Goal: Transaction & Acquisition: Subscribe to service/newsletter

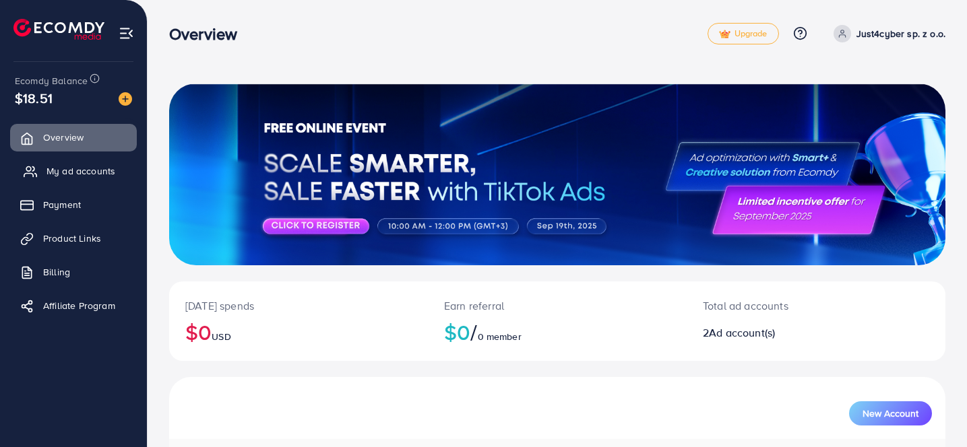
click at [89, 172] on span "My ad accounts" at bounding box center [80, 170] width 69 height 13
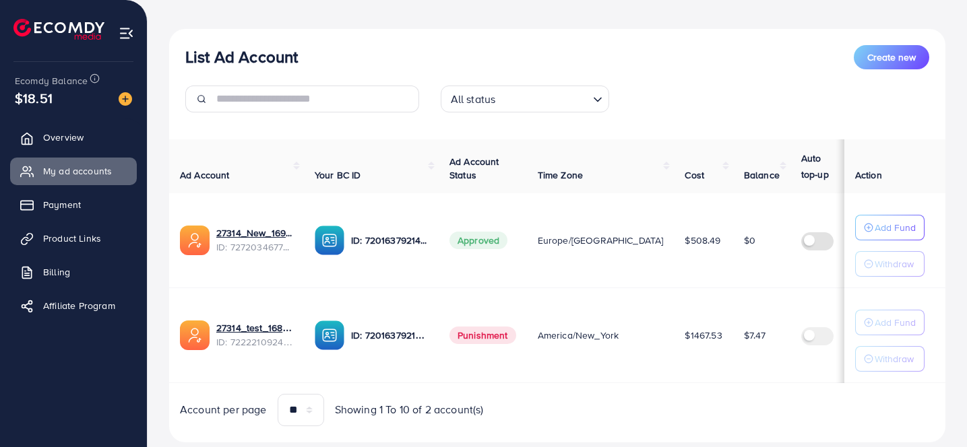
scroll to position [127, 0]
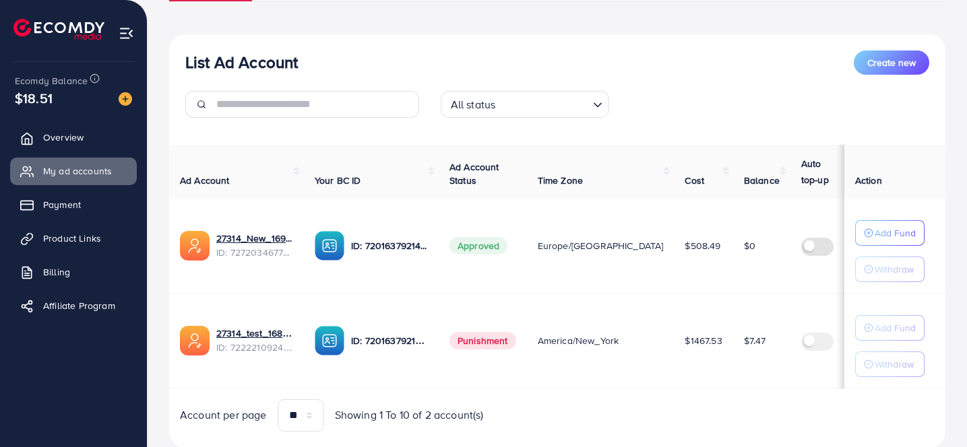
click at [790, 302] on td at bounding box center [827, 340] width 74 height 95
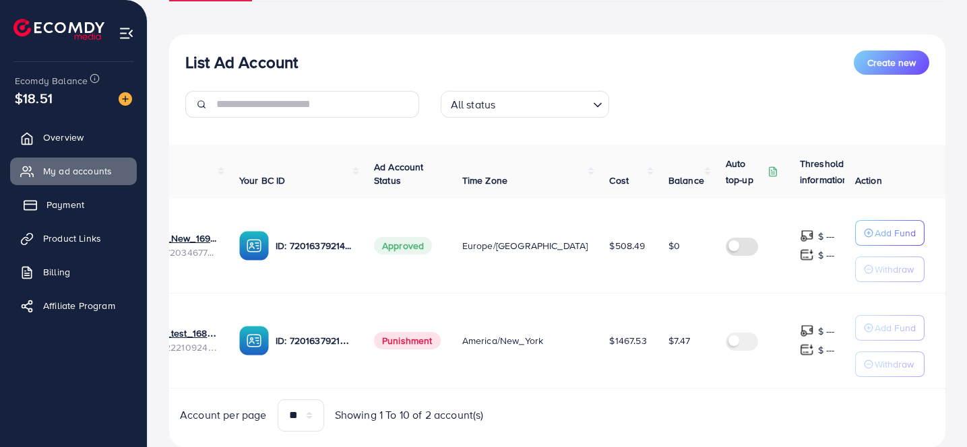
click at [75, 201] on span "Payment" at bounding box center [65, 204] width 38 height 13
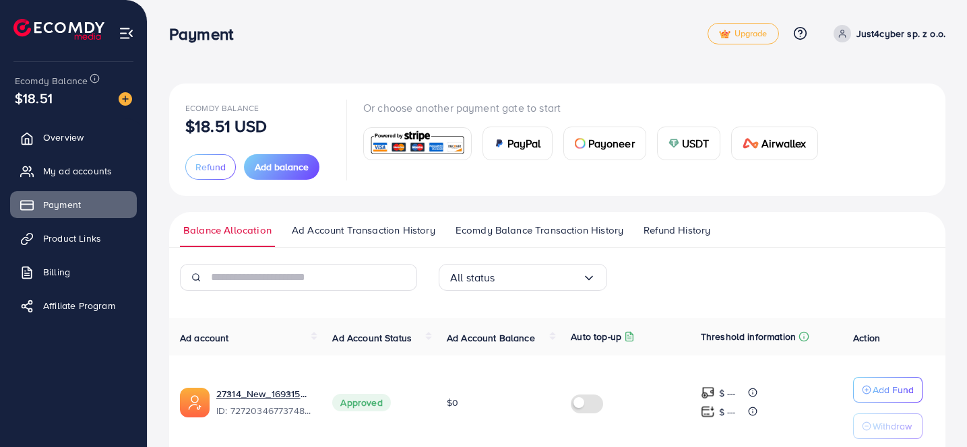
scroll to position [155, 0]
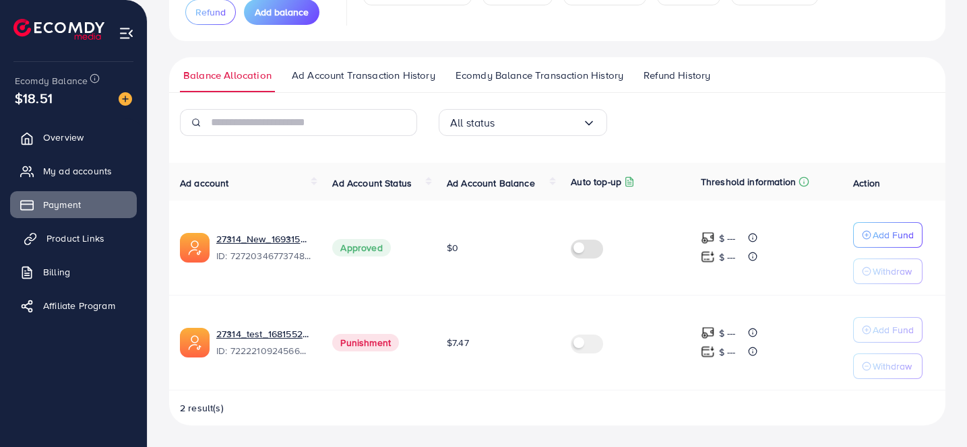
click at [73, 236] on span "Product Links" at bounding box center [75, 238] width 58 height 13
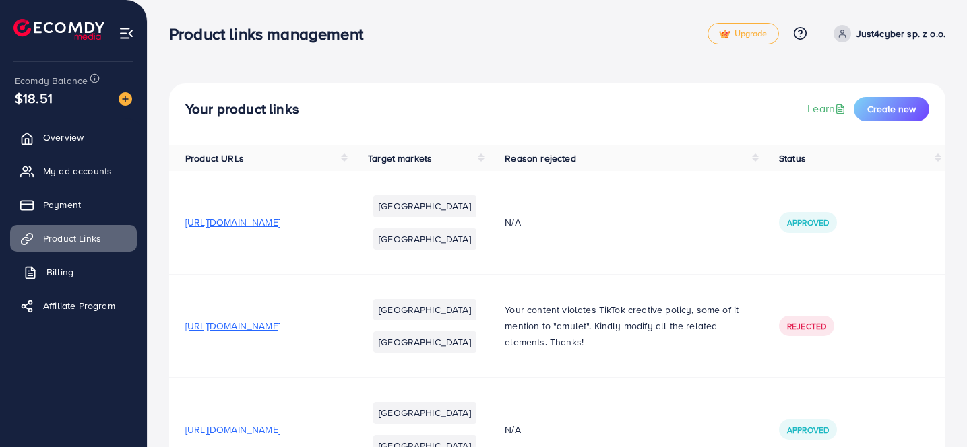
click at [56, 268] on span "Billing" at bounding box center [59, 271] width 27 height 13
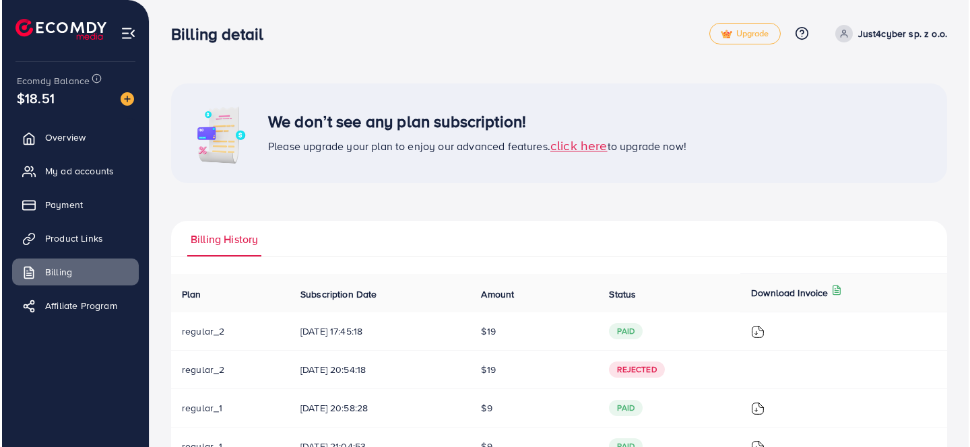
scroll to position [51, 0]
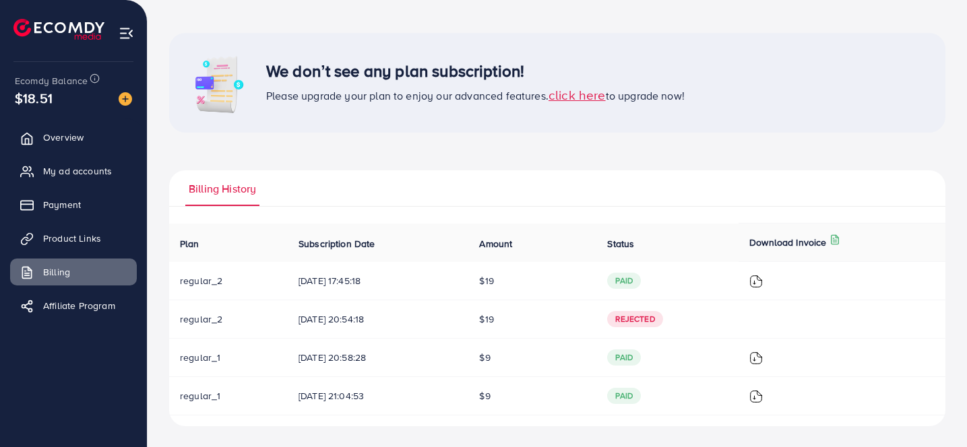
click at [762, 282] on img at bounding box center [755, 281] width 13 height 13
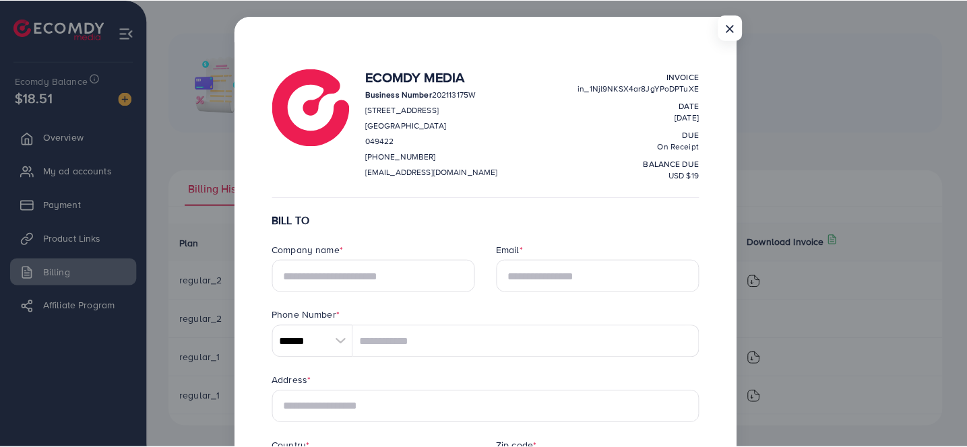
scroll to position [0, 0]
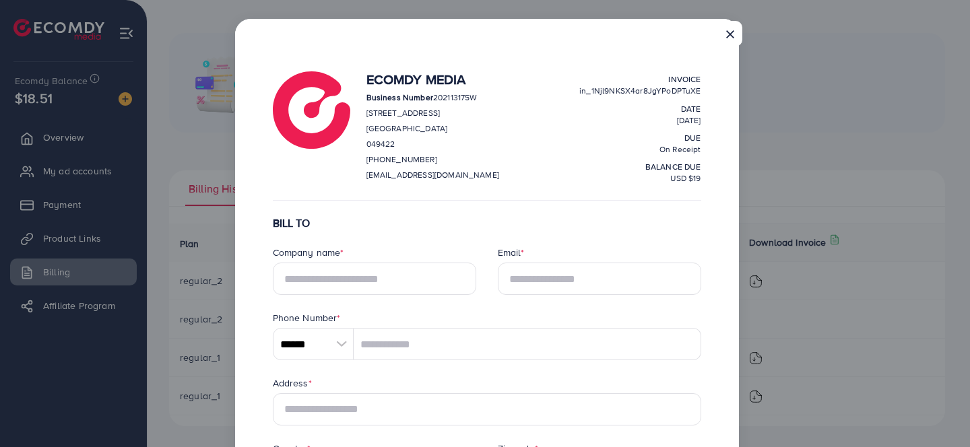
click at [733, 29] on button "×" at bounding box center [730, 34] width 24 height 26
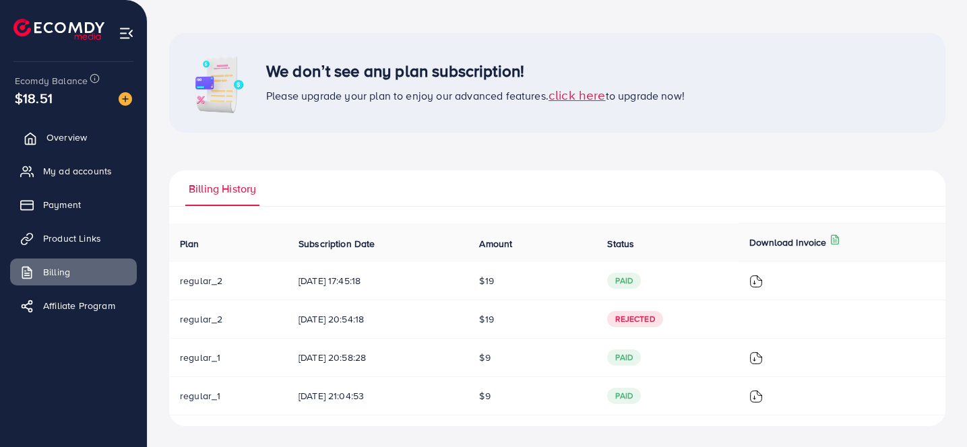
click at [59, 135] on span "Overview" at bounding box center [66, 137] width 40 height 13
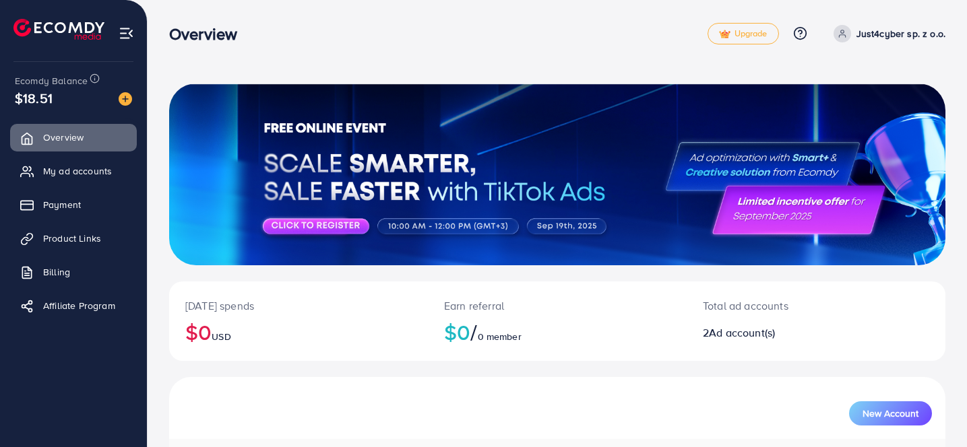
click at [896, 28] on p "Just4cyber sp. z o.o." at bounding box center [900, 34] width 89 height 16
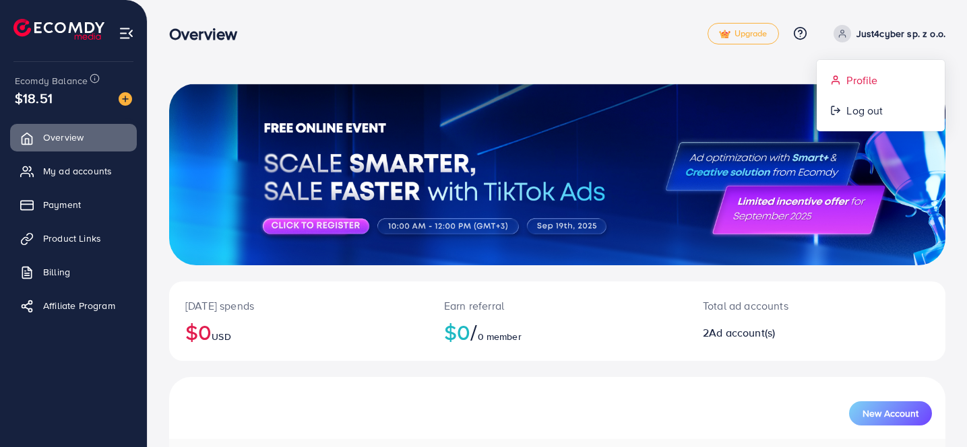
click at [875, 71] on link "Profile" at bounding box center [880, 80] width 128 height 30
select select "******"
select select "**********"
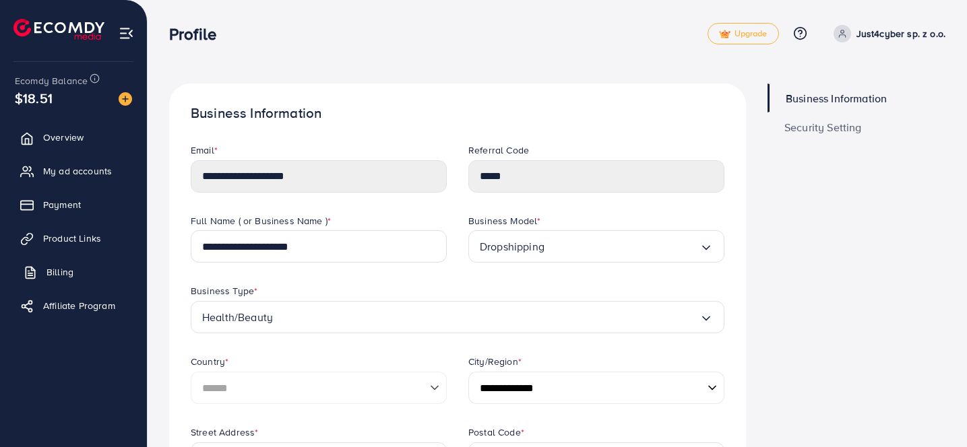
click at [51, 274] on span "Billing" at bounding box center [59, 271] width 27 height 13
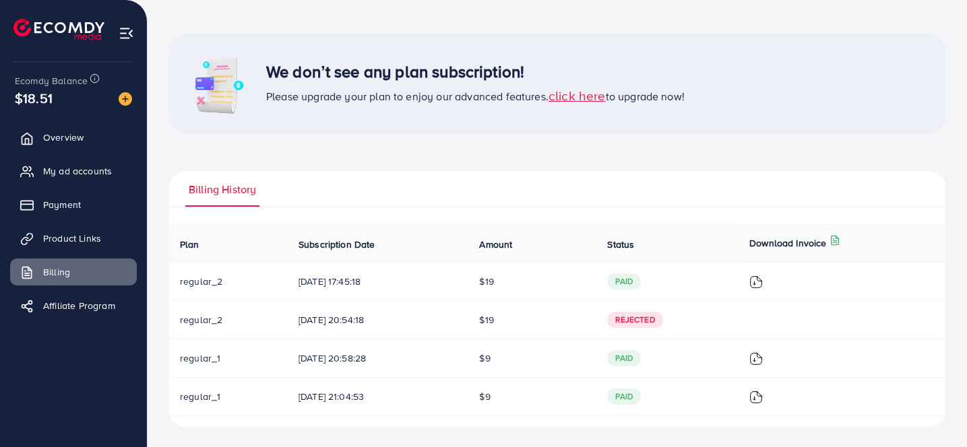
scroll to position [51, 0]
click at [125, 98] on img at bounding box center [125, 98] width 13 height 13
click at [127, 98] on img at bounding box center [125, 98] width 13 height 13
click at [127, 101] on img at bounding box center [125, 98] width 13 height 13
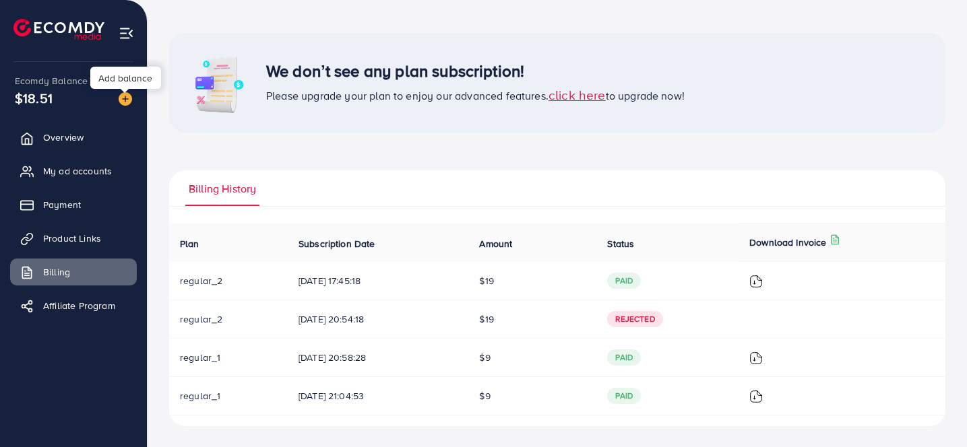
click at [127, 101] on img at bounding box center [125, 98] width 13 height 13
click at [82, 133] on span "Overview" at bounding box center [66, 137] width 40 height 13
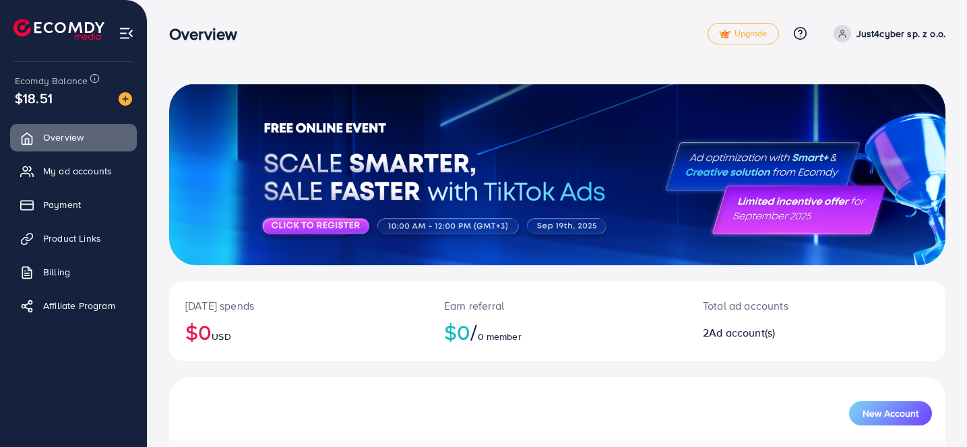
click at [41, 101] on span "$18.51" at bounding box center [34, 98] width 38 height 20
click at [120, 99] on img at bounding box center [125, 98] width 13 height 13
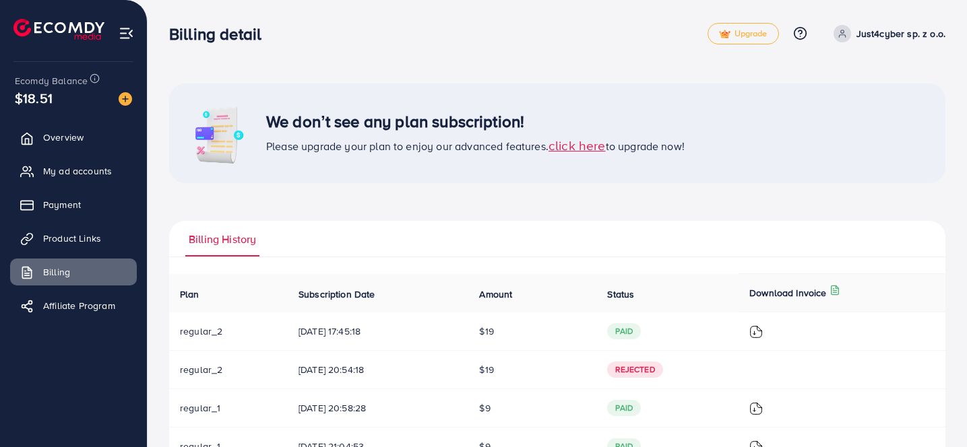
click at [126, 100] on img at bounding box center [125, 98] width 13 height 13
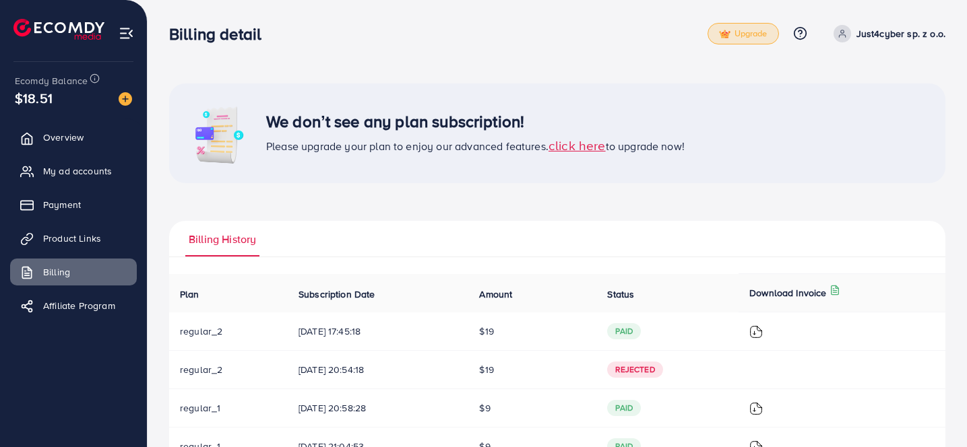
click at [742, 33] on span "Upgrade" at bounding box center [743, 34] width 48 height 10
click at [588, 148] on span "click here" at bounding box center [576, 145] width 57 height 18
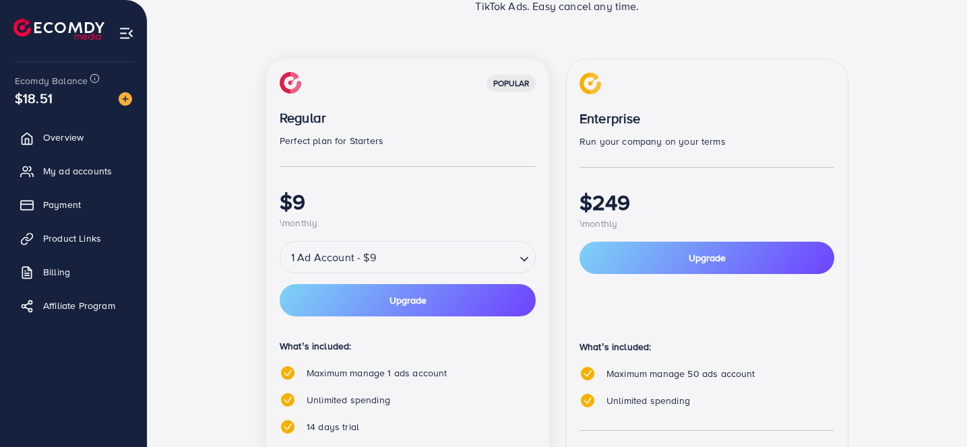
scroll to position [144, 0]
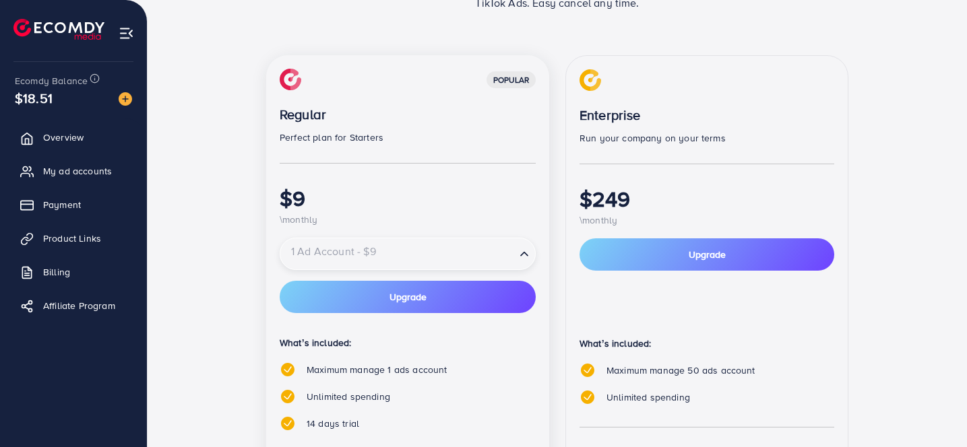
click at [518, 253] on icon "Search for option" at bounding box center [523, 253] width 13 height 13
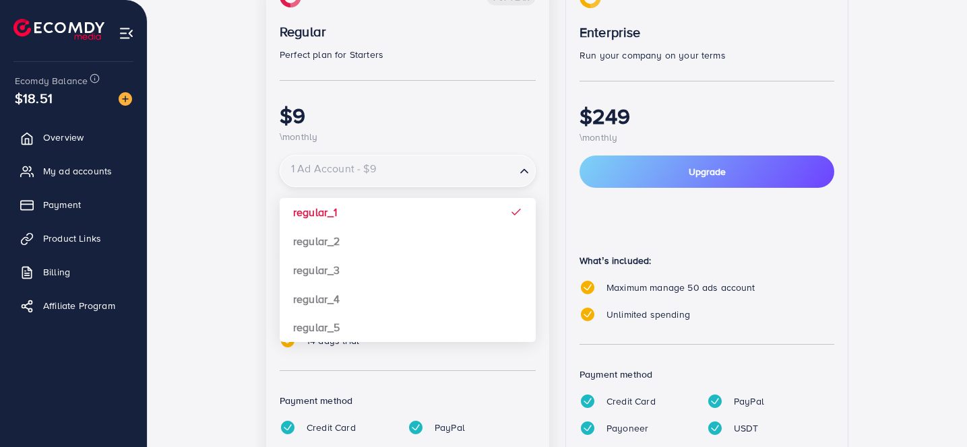
scroll to position [228, 0]
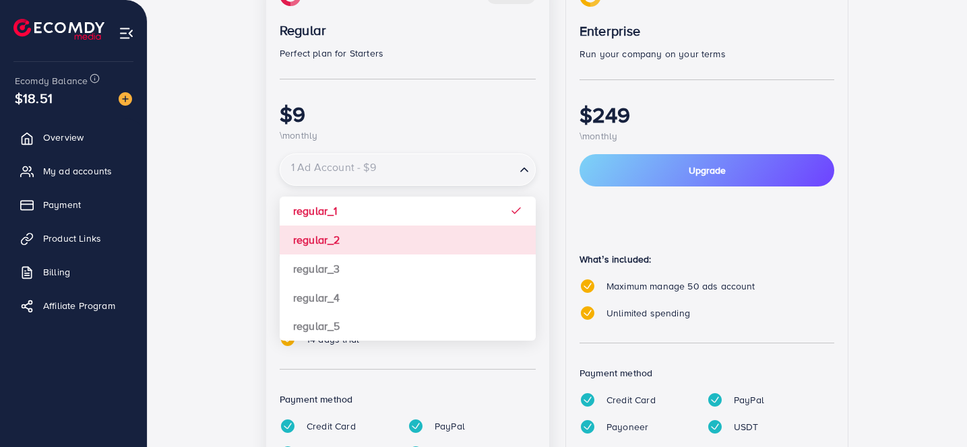
click at [428, 240] on div "popular Regular Perfect plan for Starters $9 \monthly 1 Ad Account - $9 Loading…" at bounding box center [407, 242] width 283 height 542
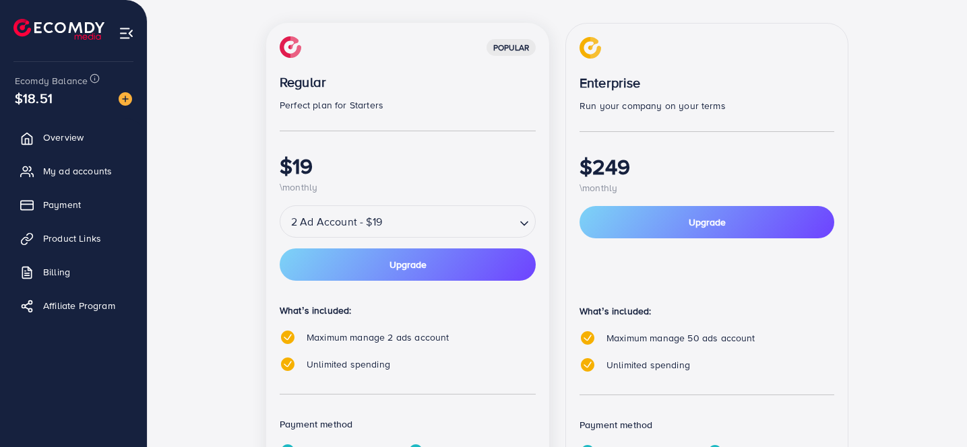
scroll to position [0, 0]
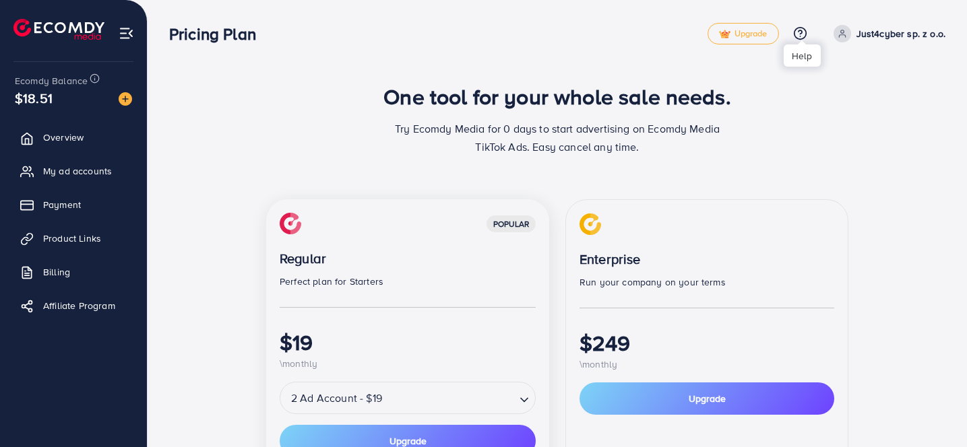
click at [805, 32] on icon at bounding box center [800, 33] width 14 height 14
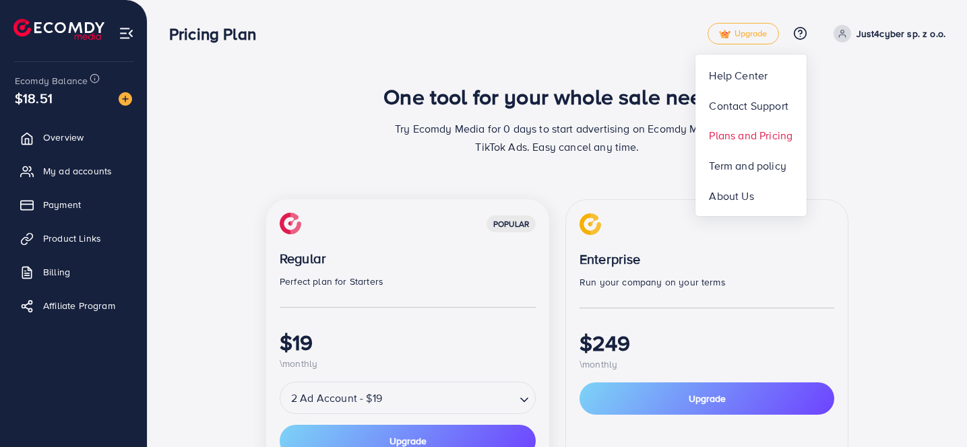
click at [766, 134] on span "Plans and Pricing" at bounding box center [751, 135] width 84 height 16
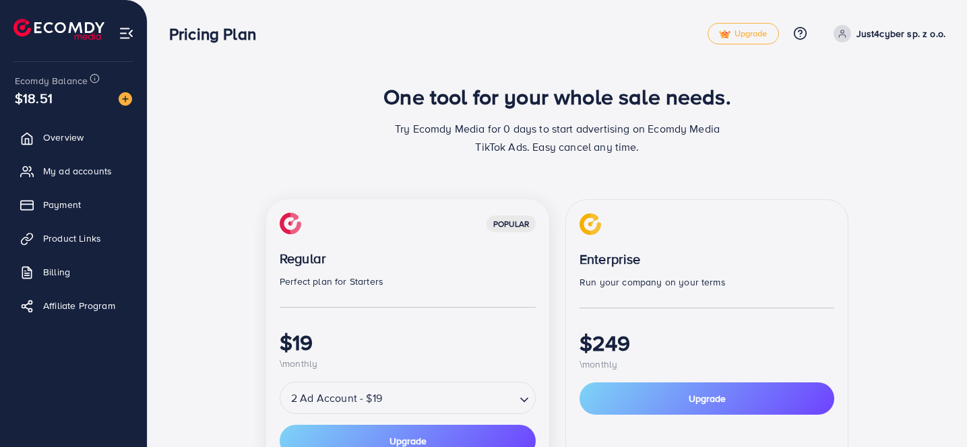
click at [806, 34] on icon at bounding box center [800, 33] width 14 height 14
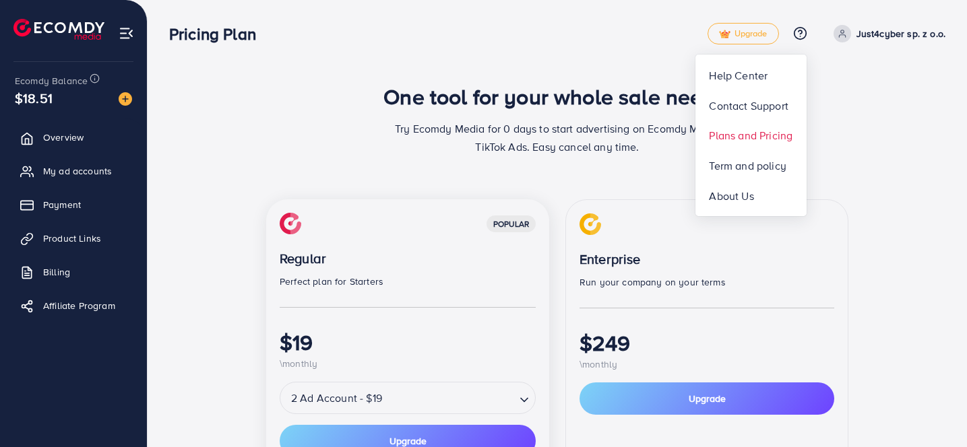
click at [746, 135] on span "Plans and Pricing" at bounding box center [751, 135] width 84 height 16
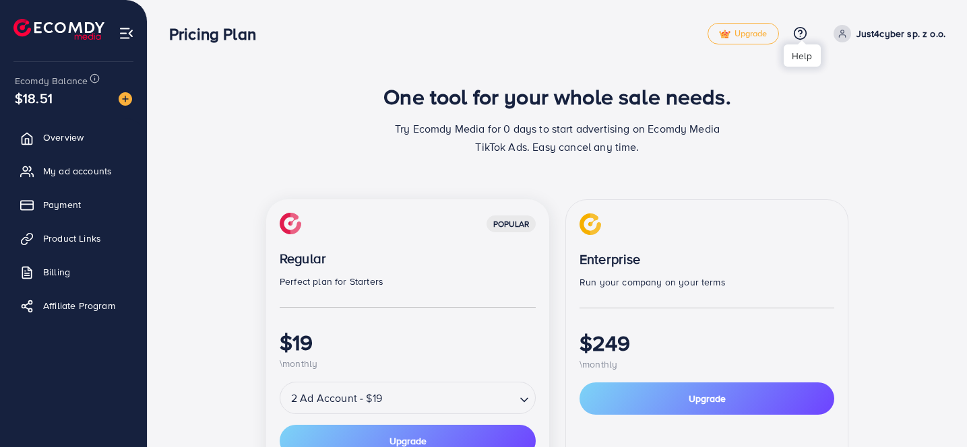
click at [807, 28] on icon at bounding box center [800, 33] width 14 height 14
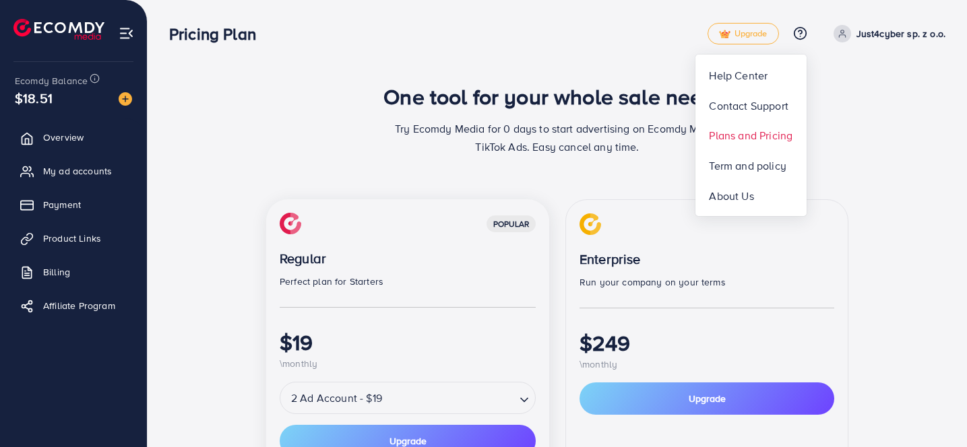
click at [720, 135] on span "Plans and Pricing" at bounding box center [751, 135] width 84 height 16
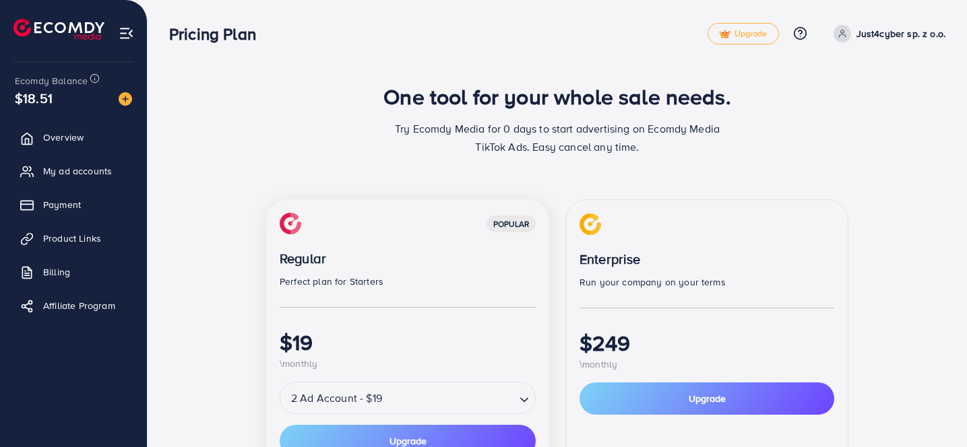
click at [905, 33] on p "Just4cyber sp. z o.o." at bounding box center [900, 34] width 89 height 16
